Goal: Task Accomplishment & Management: Use online tool/utility

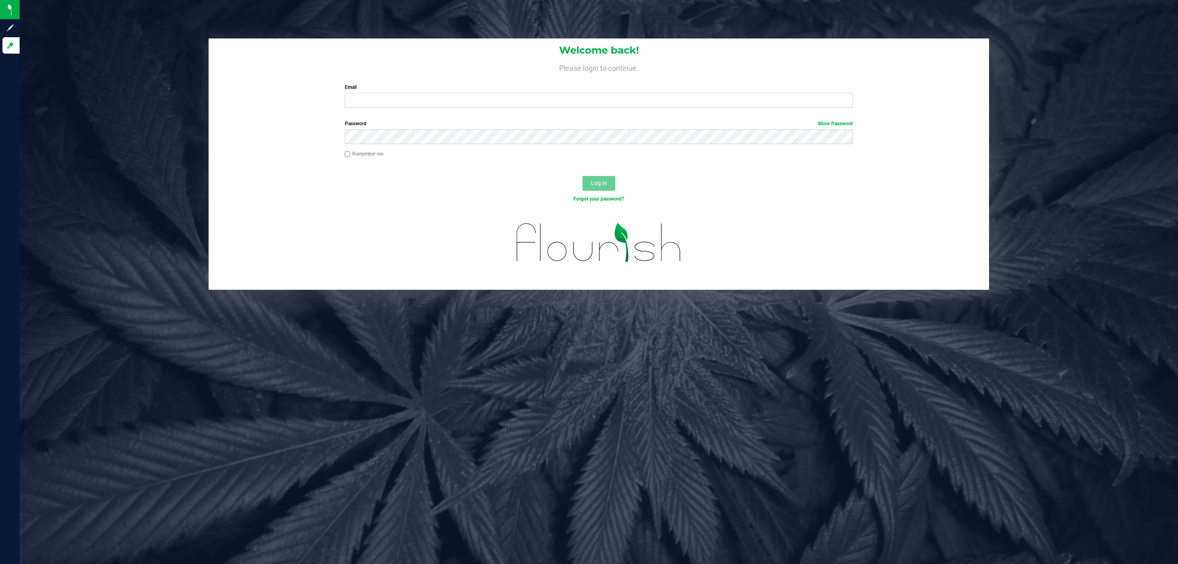
click at [396, 108] on div "Welcome back! Please login to continue. Email Required Please format your email…" at bounding box center [599, 76] width 781 height 76
click at [396, 107] on input "Email" at bounding box center [599, 100] width 508 height 15
type input "[EMAIL_ADDRESS][DOMAIN_NAME]"
click at [583, 176] on button "Log In" at bounding box center [599, 183] width 33 height 15
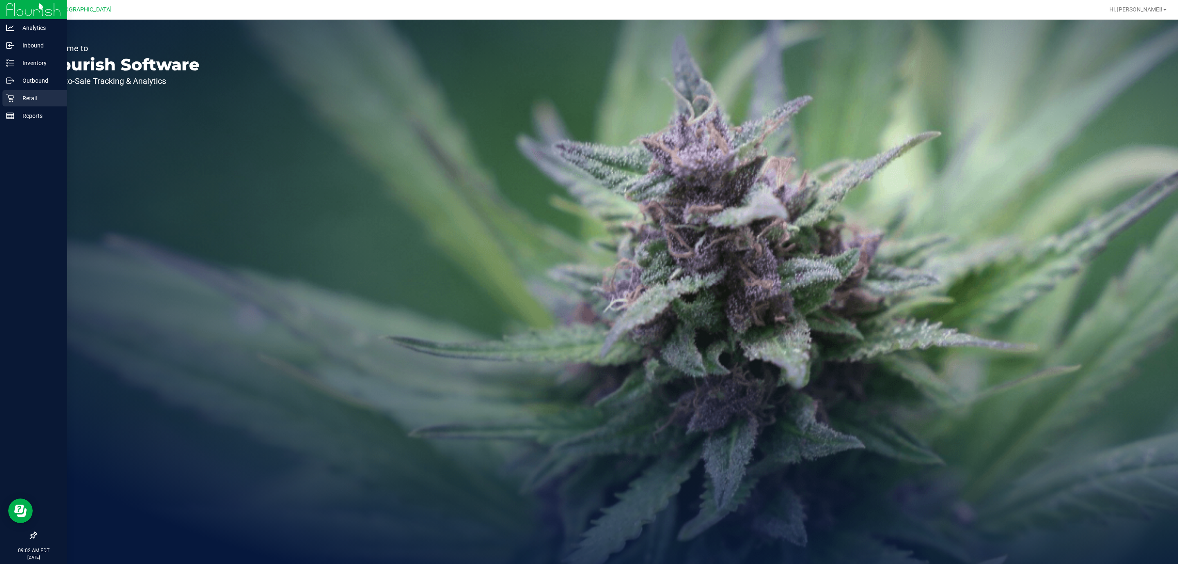
click at [11, 103] on div "Retail" at bounding box center [34, 98] width 65 height 16
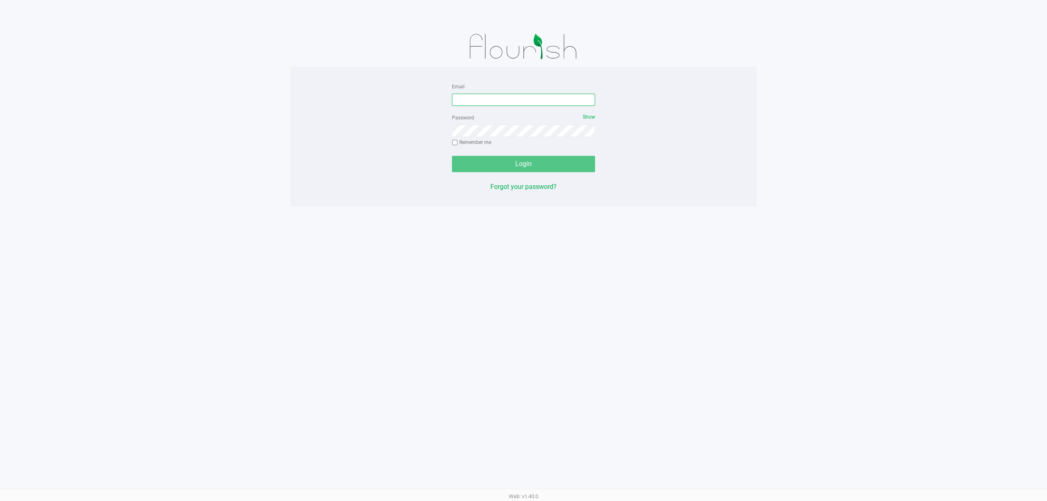
click at [519, 104] on input "Email" at bounding box center [523, 100] width 143 height 12
type input "[EMAIL_ADDRESS][DOMAIN_NAME]"
click at [452, 156] on button "Login" at bounding box center [523, 164] width 143 height 16
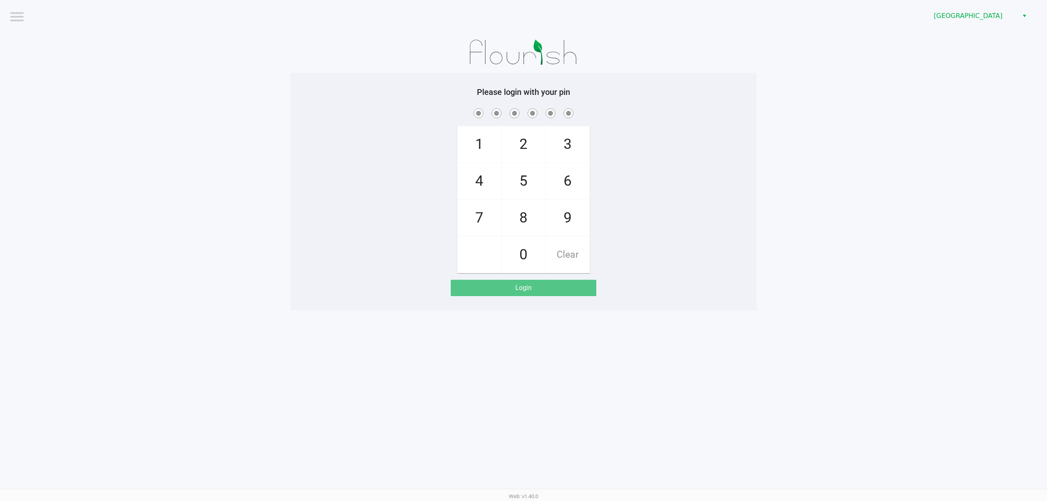
click at [621, 86] on div "Please login with your pin 1 4 7 2 5 8 0 3 6 9 Clear Login" at bounding box center [524, 192] width 466 height 238
checkbox input "true"
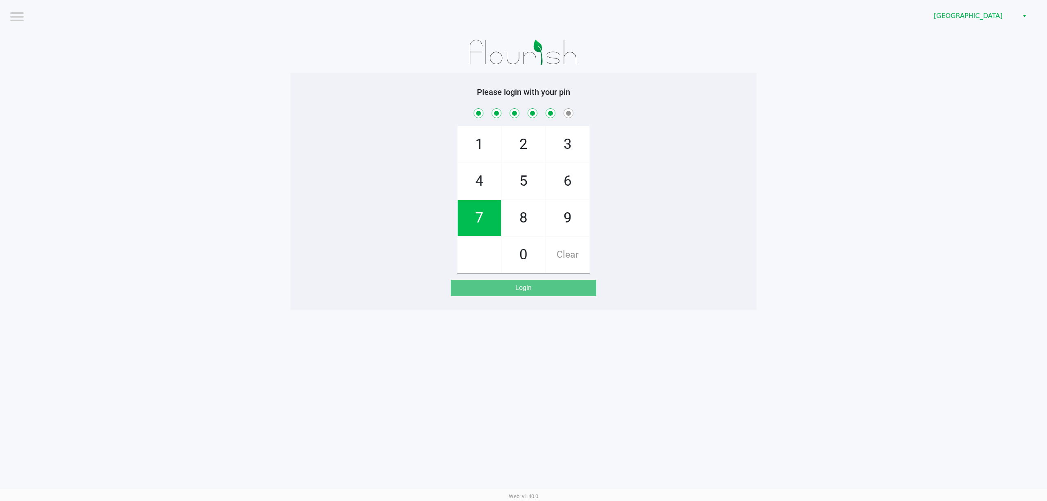
checkbox input "true"
